Goal: Task Accomplishment & Management: Complete application form

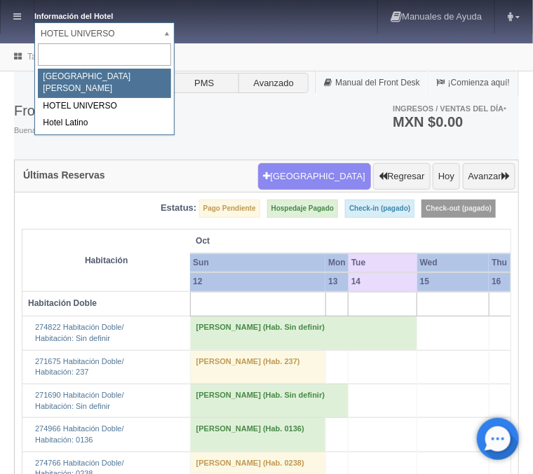
select select "357"
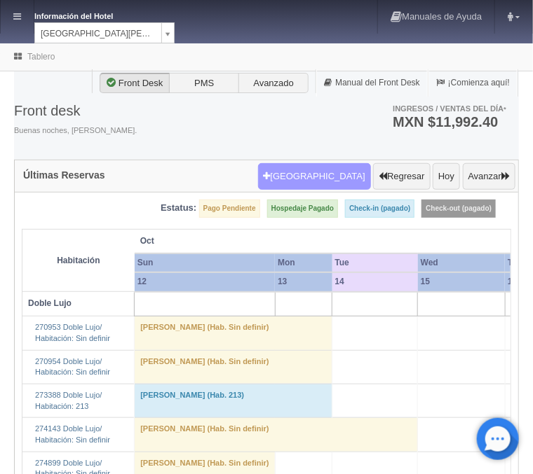
click at [343, 177] on button "Nueva Reserva" at bounding box center [314, 176] width 113 height 27
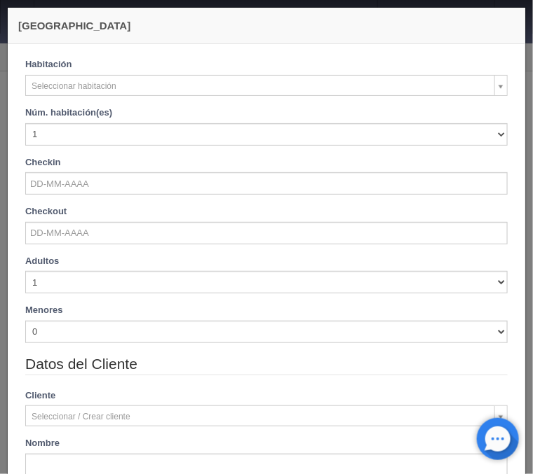
checkbox input "false"
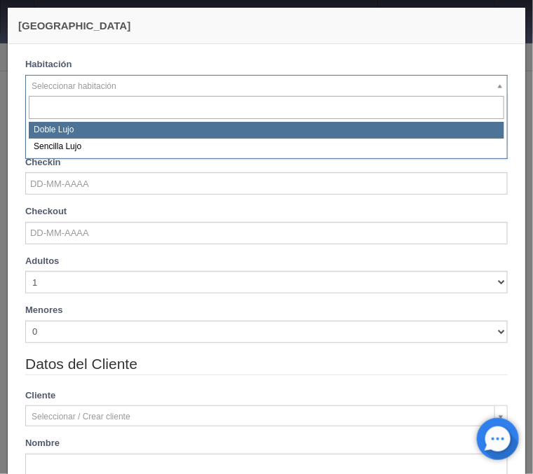
select select "577"
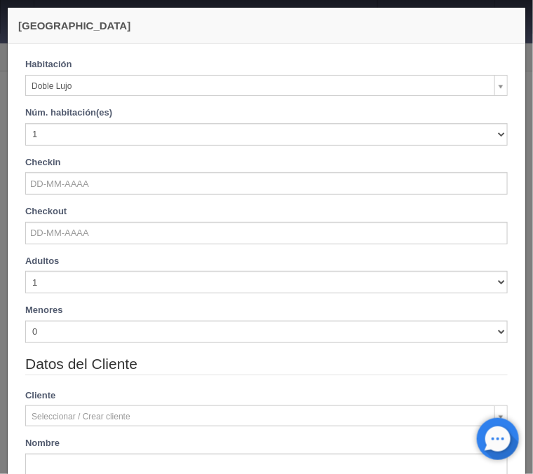
checkbox input "false"
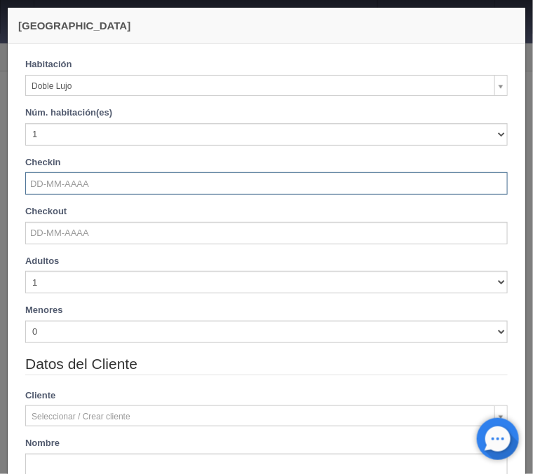
click at [61, 181] on input "text" at bounding box center [266, 183] width 482 height 22
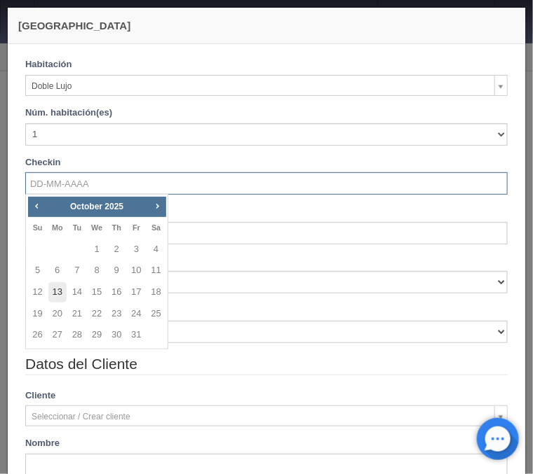
click at [55, 289] on link "13" at bounding box center [57, 292] width 18 height 20
type input "[DATE]"
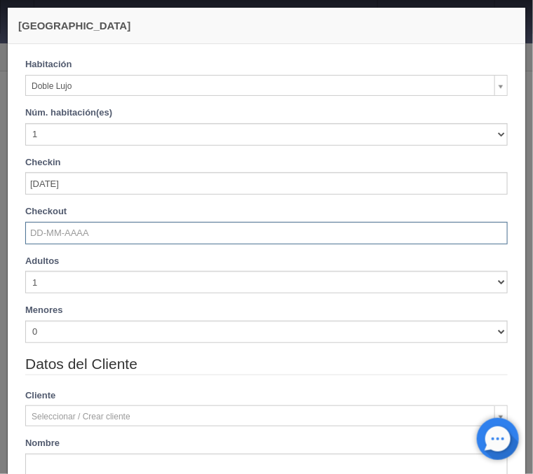
click at [69, 236] on input "text" at bounding box center [266, 233] width 482 height 22
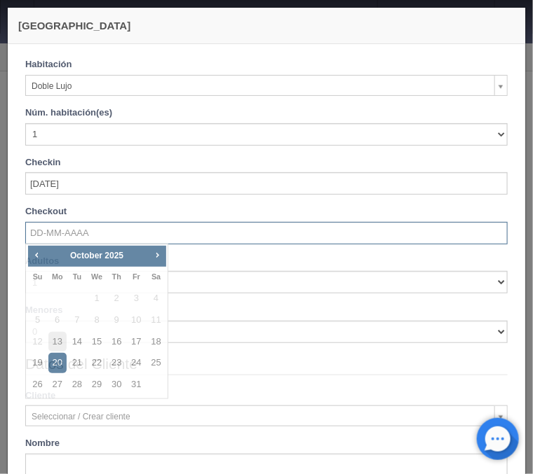
checkbox input "false"
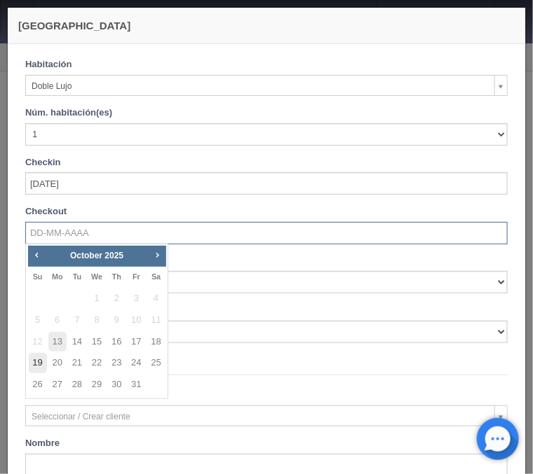
click at [42, 363] on link "19" at bounding box center [38, 363] width 18 height 20
type input "[DATE]"
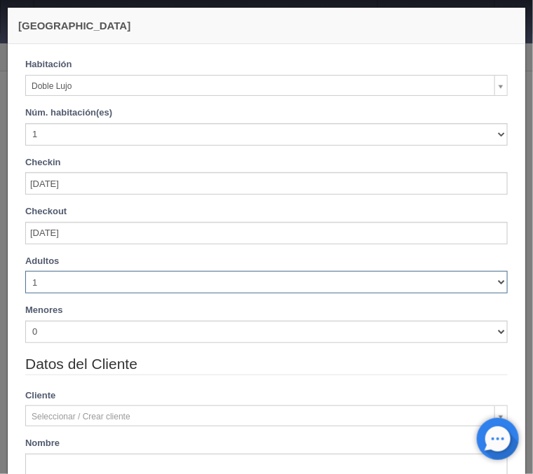
click at [25, 271] on select "1 2 3 4 5 6 7 8 9 10" at bounding box center [266, 282] width 482 height 22
checkbox input "false"
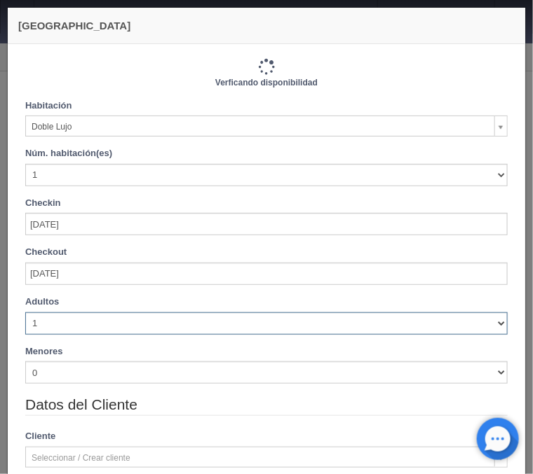
select select "2"
click option "2" at bounding box center [0, 0] width 0 height 0
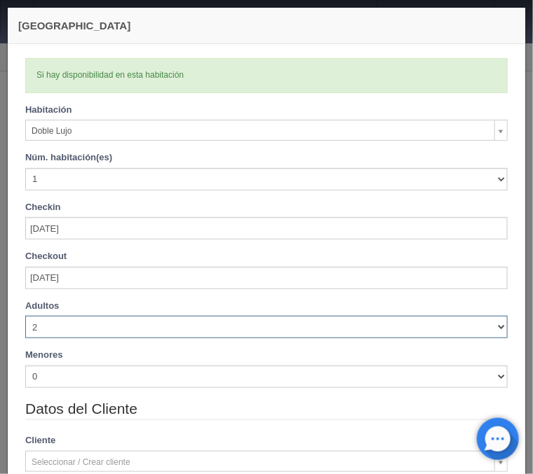
type input "7320.00"
checkbox input "false"
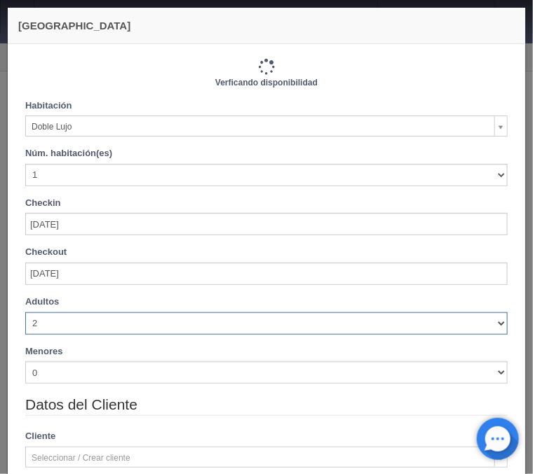
type input "7320.00"
checkbox input "false"
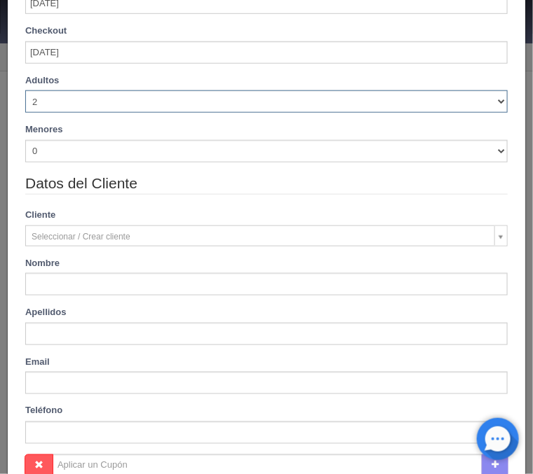
scroll to position [282, 0]
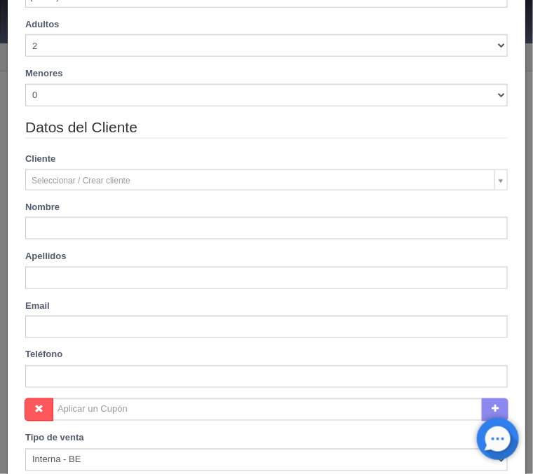
type input "[PERSON_NAME]"
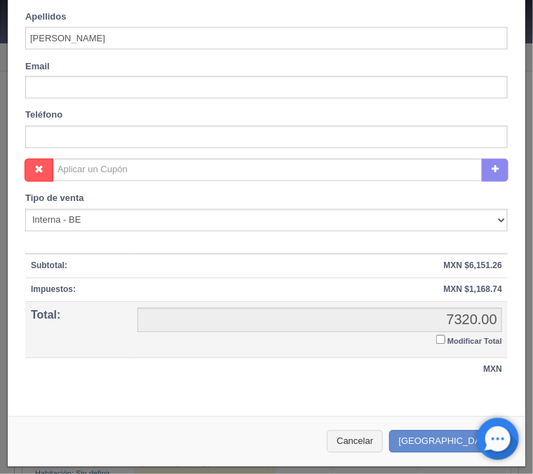
click at [442, 343] on input "Modificar Total" at bounding box center [440, 340] width 9 height 9
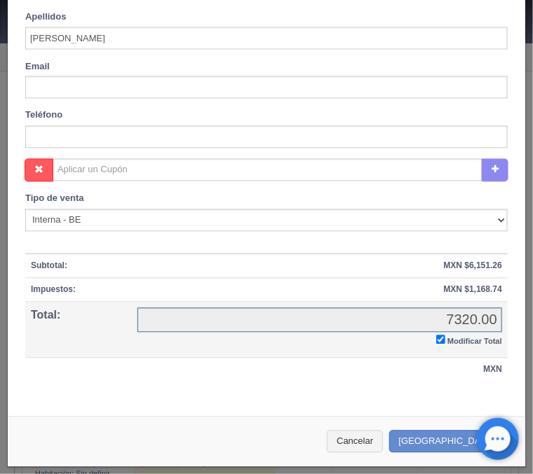
checkbox input "true"
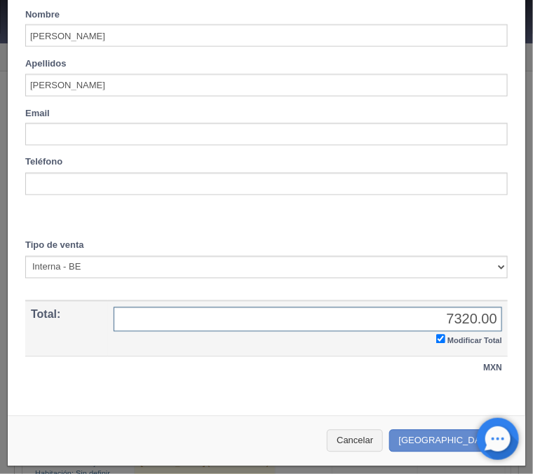
scroll to position [473, 0]
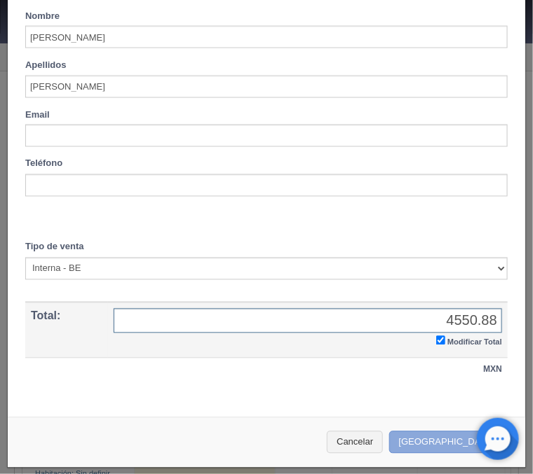
type input "4550.88"
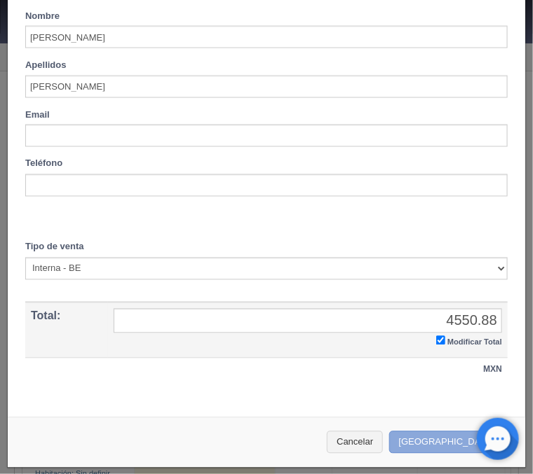
click at [435, 441] on button "Crear Reserva" at bounding box center [450, 443] width 122 height 23
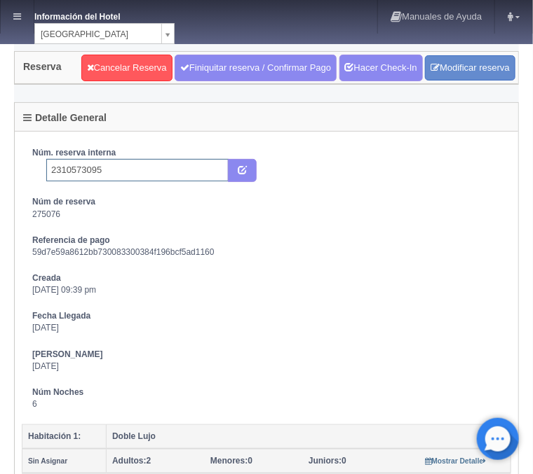
click at [140, 167] on input "2310573095" at bounding box center [137, 170] width 182 height 22
type input "2310573095 Expedia"
click at [241, 177] on button "submit" at bounding box center [242, 171] width 29 height 24
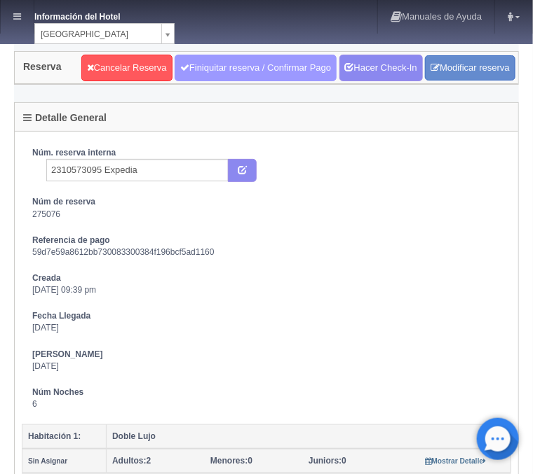
click at [271, 68] on link "Finiquitar reserva / Confirmar Pago" at bounding box center [256, 68] width 162 height 27
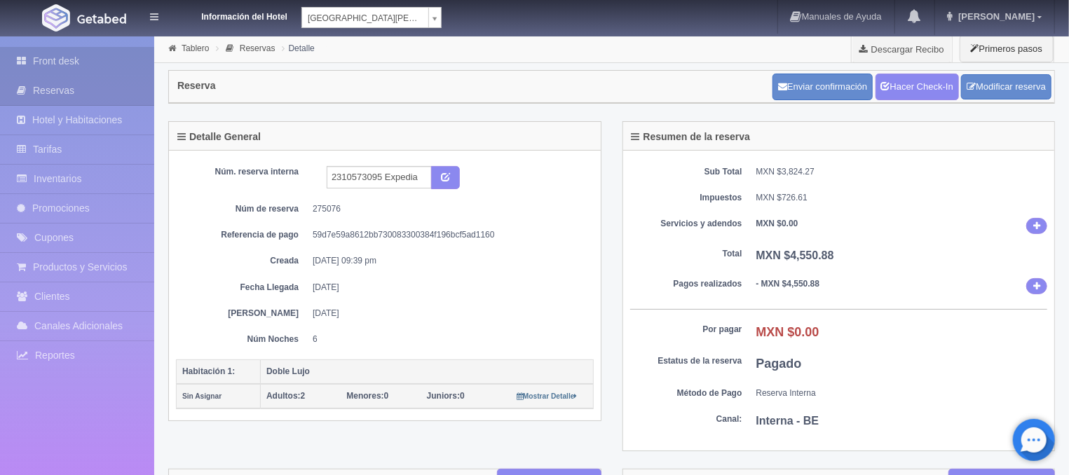
click at [75, 55] on link "Front desk" at bounding box center [77, 61] width 154 height 29
